Goal: Task Accomplishment & Management: Manage account settings

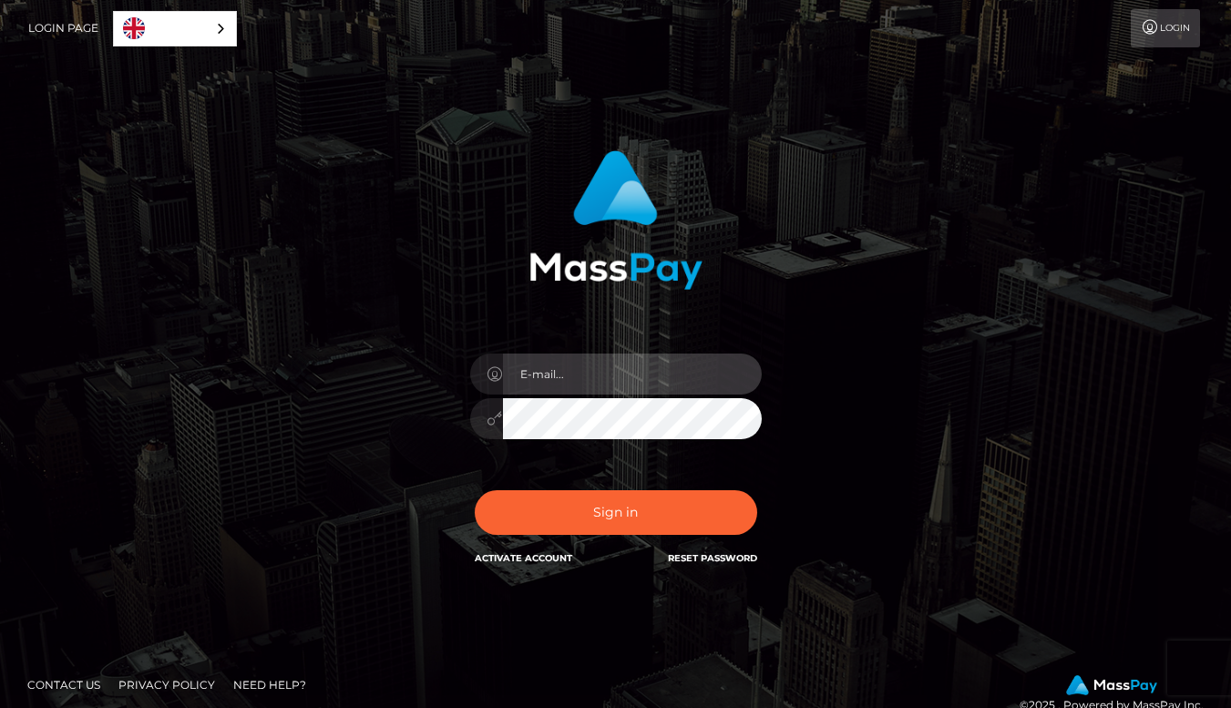
click at [575, 381] on input "email" at bounding box center [632, 374] width 259 height 41
type input "[EMAIL_ADDRESS][DOMAIN_NAME]"
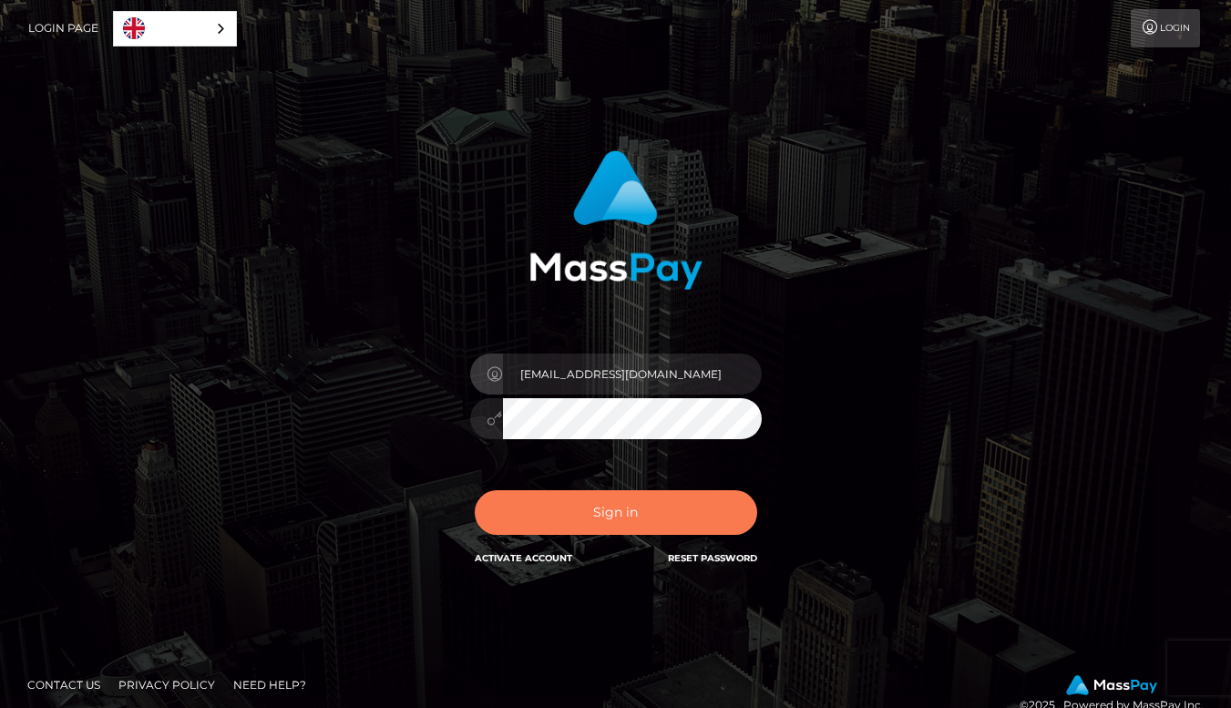
click at [634, 514] on button "Sign in" at bounding box center [616, 512] width 282 height 45
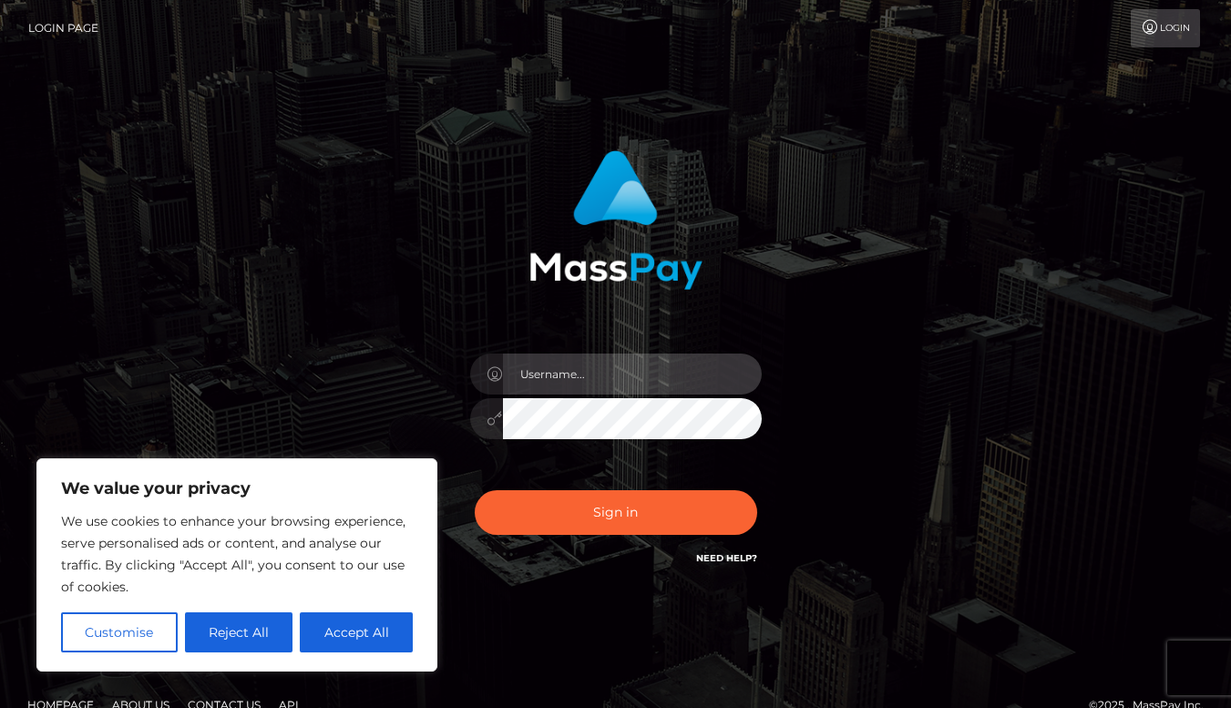
click at [591, 382] on input "text" at bounding box center [632, 374] width 259 height 41
type input "[EMAIL_ADDRESS][DOMAIN_NAME]"
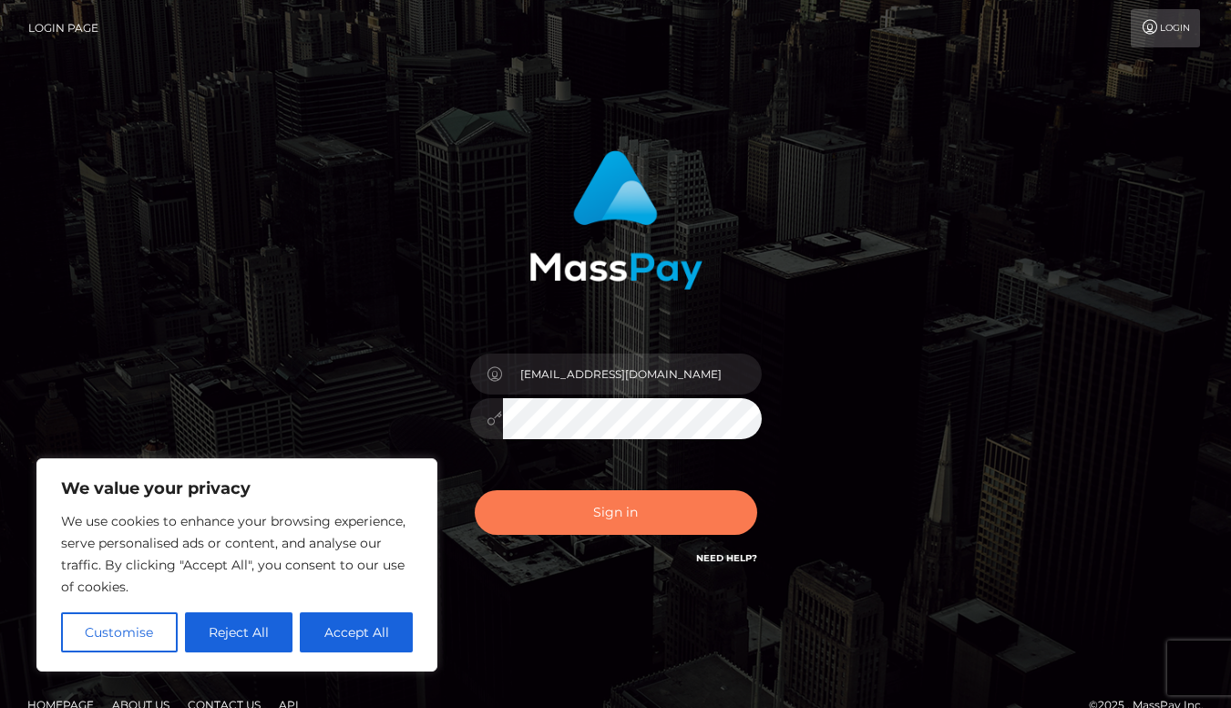
click at [606, 533] on button "Sign in" at bounding box center [616, 512] width 282 height 45
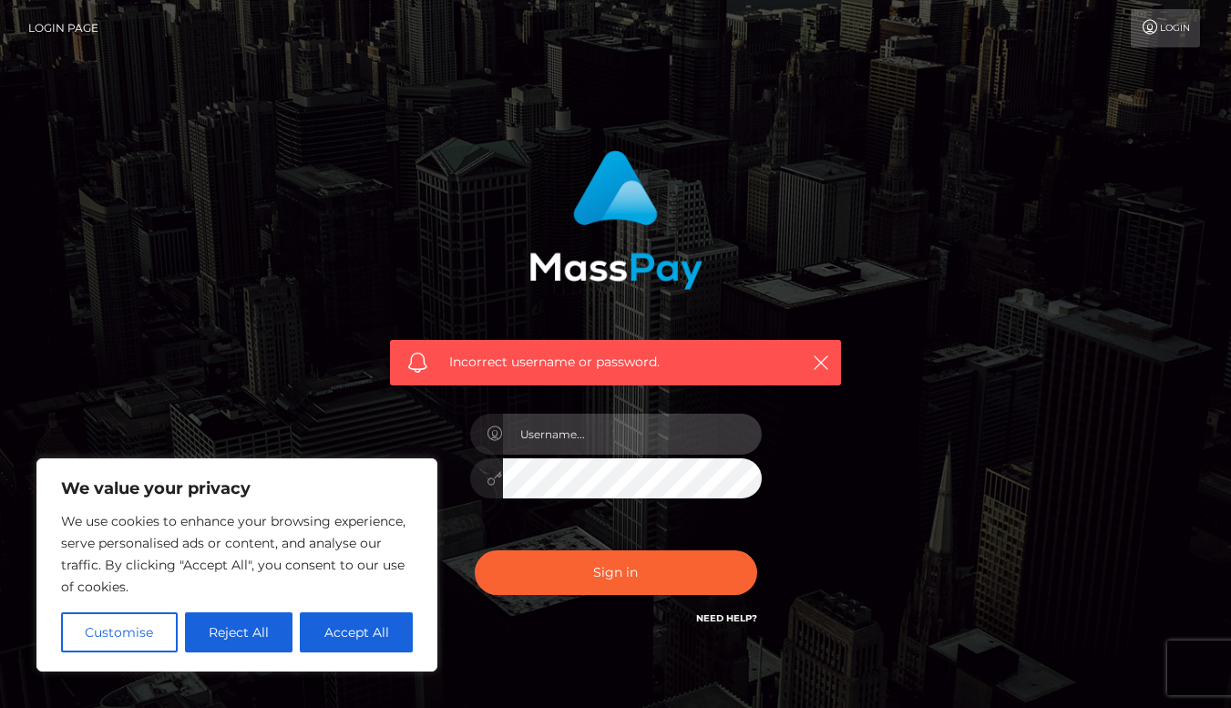
click at [580, 445] on input "text" at bounding box center [632, 434] width 259 height 41
type input "[EMAIL_ADDRESS][DOMAIN_NAME]"
click at [488, 481] on icon at bounding box center [495, 478] width 15 height 15
click at [440, 487] on div "Incorrect username or password. drvikasmalhotra321@gmail.com" at bounding box center [615, 390] width 478 height 506
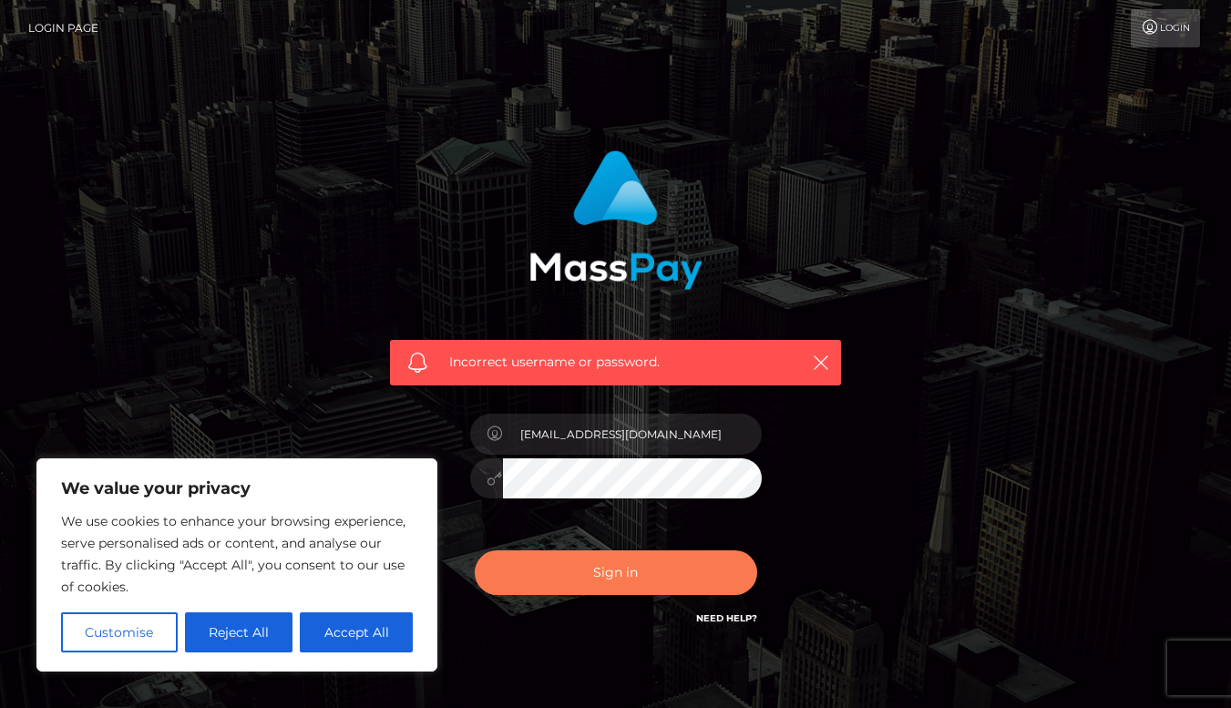
click at [546, 571] on button "Sign in" at bounding box center [616, 572] width 282 height 45
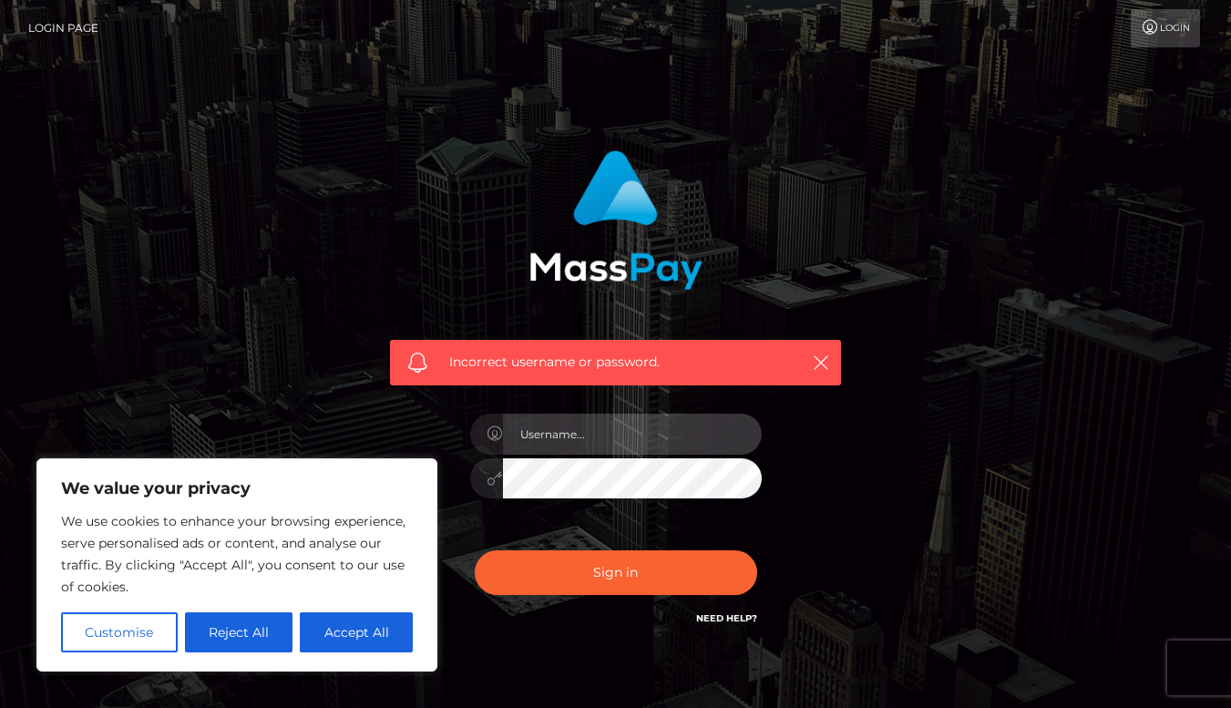
click at [603, 440] on input "text" at bounding box center [632, 434] width 259 height 41
